Goal: Register for event/course

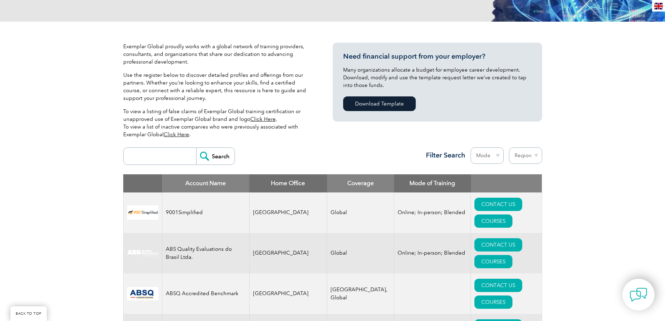
scroll to position [140, 0]
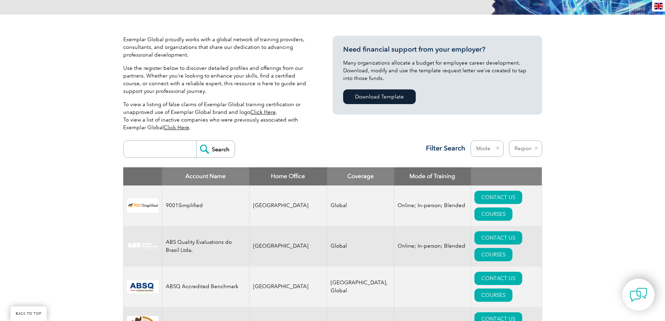
click at [536, 147] on select "Region [GEOGRAPHIC_DATA] [GEOGRAPHIC_DATA] [GEOGRAPHIC_DATA] [GEOGRAPHIC_DATA] …" at bounding box center [525, 148] width 33 height 16
select select "Jordan"
click at [509, 140] on select "Region [GEOGRAPHIC_DATA] [GEOGRAPHIC_DATA] [GEOGRAPHIC_DATA] [GEOGRAPHIC_DATA] …" at bounding box center [525, 148] width 33 height 16
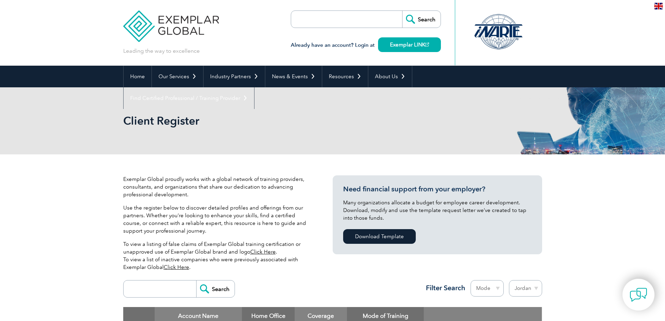
select select "Jordan"
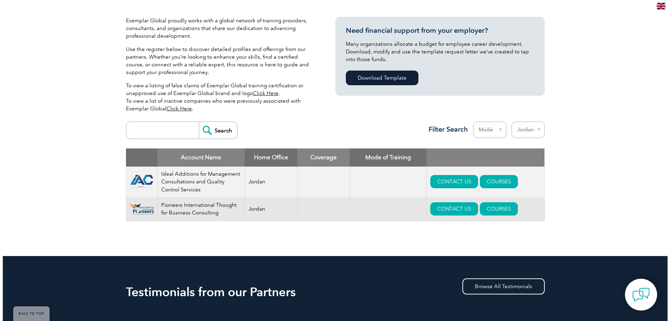
scroll to position [175, 0]
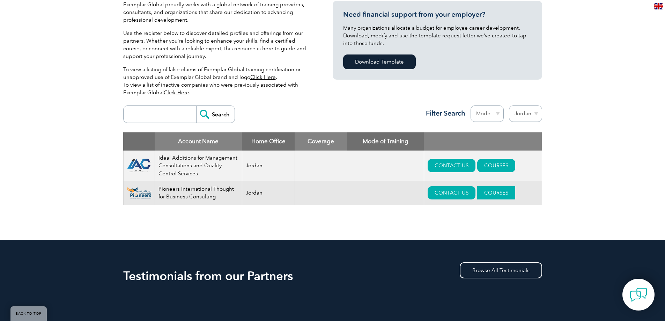
click at [497, 193] on link "COURSES" at bounding box center [496, 192] width 38 height 13
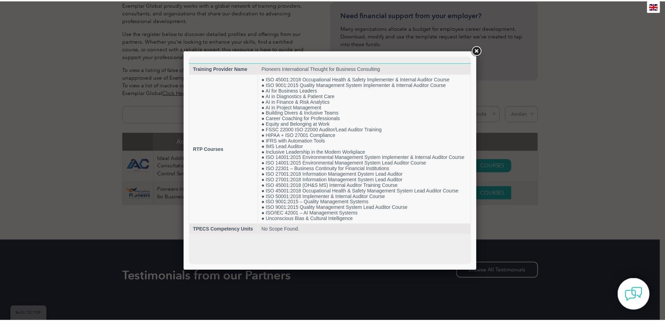
scroll to position [0, 0]
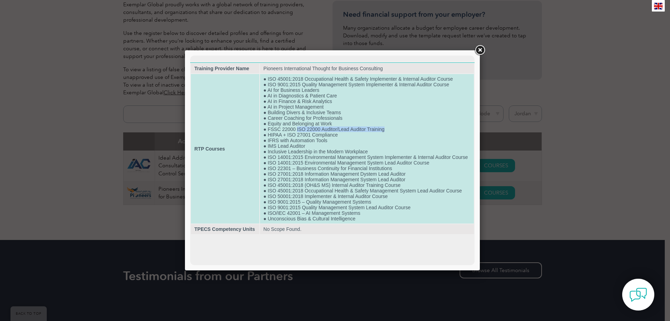
drag, startPoint x: 297, startPoint y: 128, endPoint x: 387, endPoint y: 130, distance: 89.4
click at [387, 130] on td "● ISO 45001:2018 Occupational Health & Safety Implementer & Internal Auditor Co…" at bounding box center [367, 148] width 214 height 149
copy td "ISO 22000 Auditor/Lead Auditor Training"
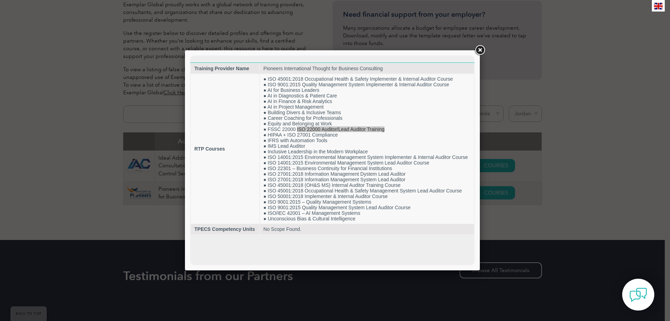
click at [481, 49] on link at bounding box center [480, 50] width 13 height 13
